Goal: Information Seeking & Learning: Learn about a topic

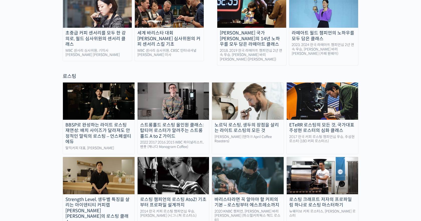
scroll to position [395, 0]
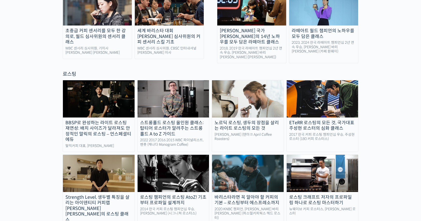
click at [247, 81] on img at bounding box center [248, 98] width 72 height 37
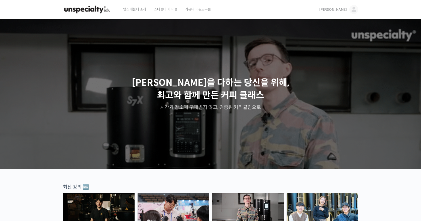
click at [341, 10] on span "[PERSON_NAME]" at bounding box center [333, 9] width 28 height 5
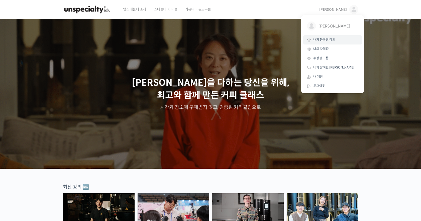
click at [326, 43] on link "내가 등록한 강의" at bounding box center [332, 39] width 59 height 9
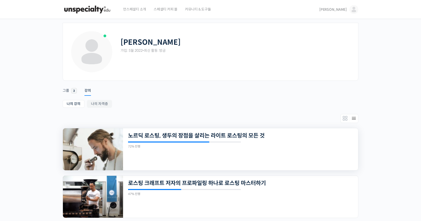
click at [112, 143] on img at bounding box center [93, 149] width 60 height 42
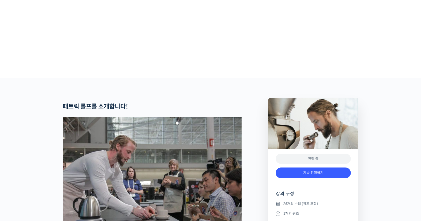
scroll to position [205, 0]
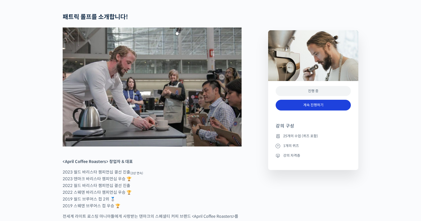
click at [308, 107] on link "계속 진행하기" at bounding box center [312, 105] width 75 height 11
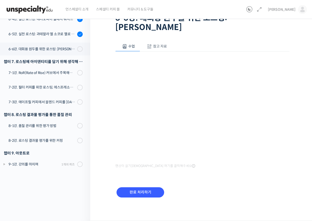
scroll to position [43, 0]
click at [143, 192] on input "완료 처리하기" at bounding box center [140, 193] width 48 height 10
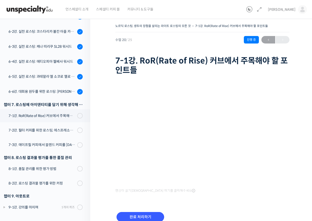
click at [298, 186] on div "노르딕 로스팅, 생두의 장점을 살리는 라이트 로스팅의 모든 것 7-1강. RoR(Rate of Rise) 커브에서 주목해야 할 포인트들 진행 …" at bounding box center [202, 130] width 224 height 231
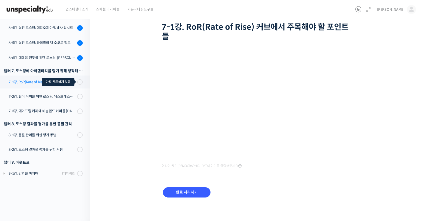
scroll to position [34, 0]
